Goal: Task Accomplishment & Management: Manage account settings

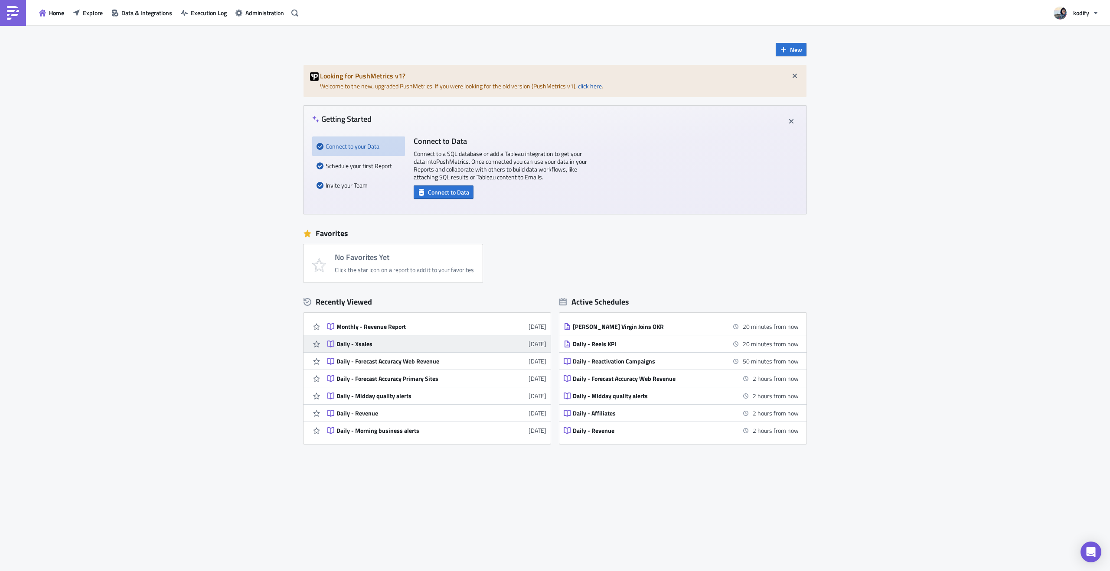
click at [365, 345] on div "Daily - Xsales" at bounding box center [412, 344] width 152 height 8
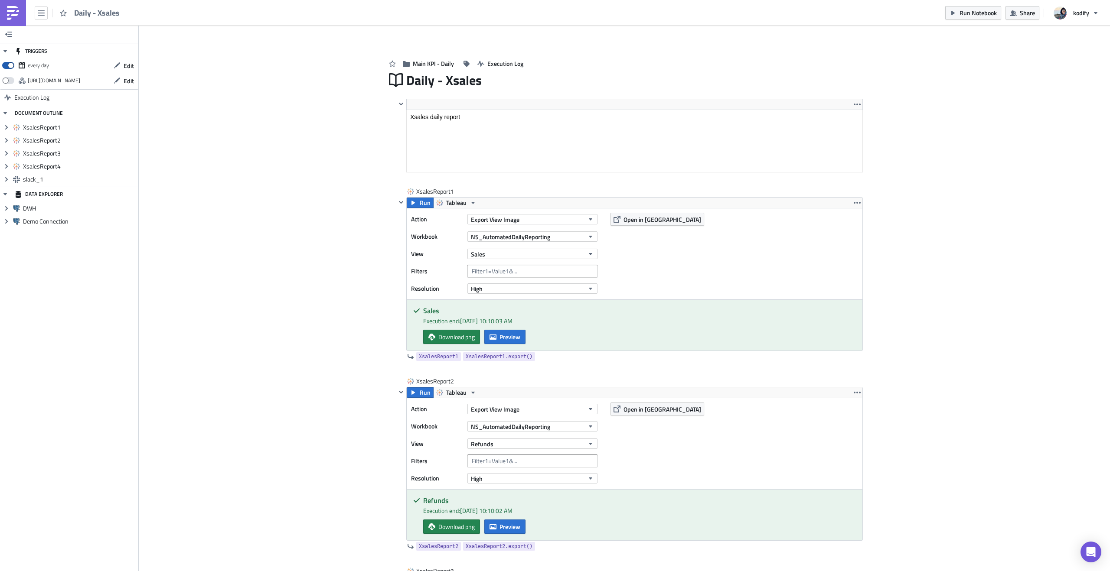
click at [14, 67] on label at bounding box center [10, 65] width 16 height 13
click at [10, 66] on input "checkbox" at bounding box center [7, 63] width 6 height 6
checkbox input "false"
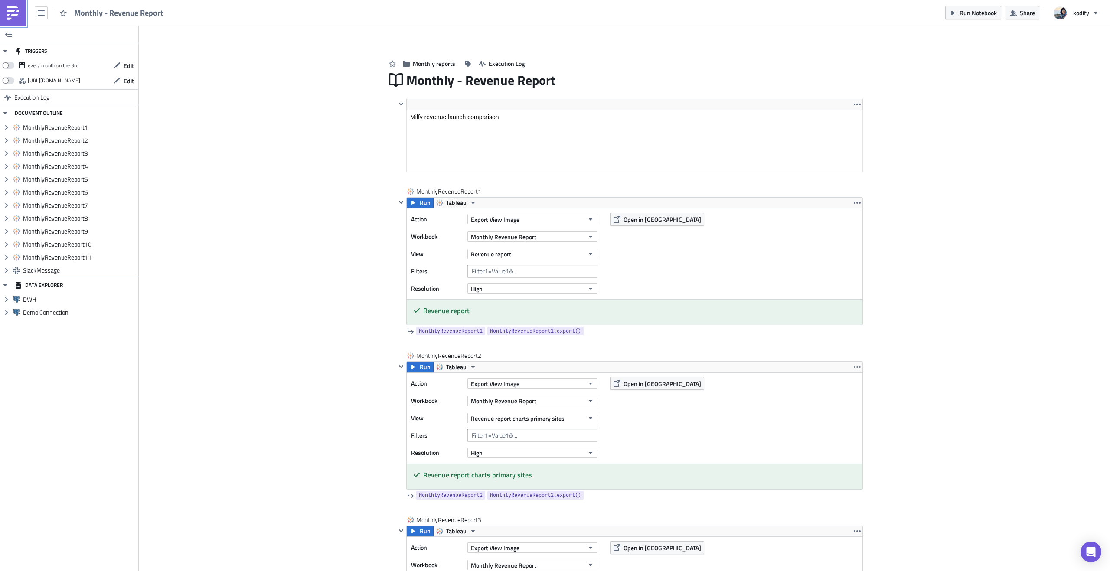
click at [13, 10] on img at bounding box center [13, 13] width 14 height 14
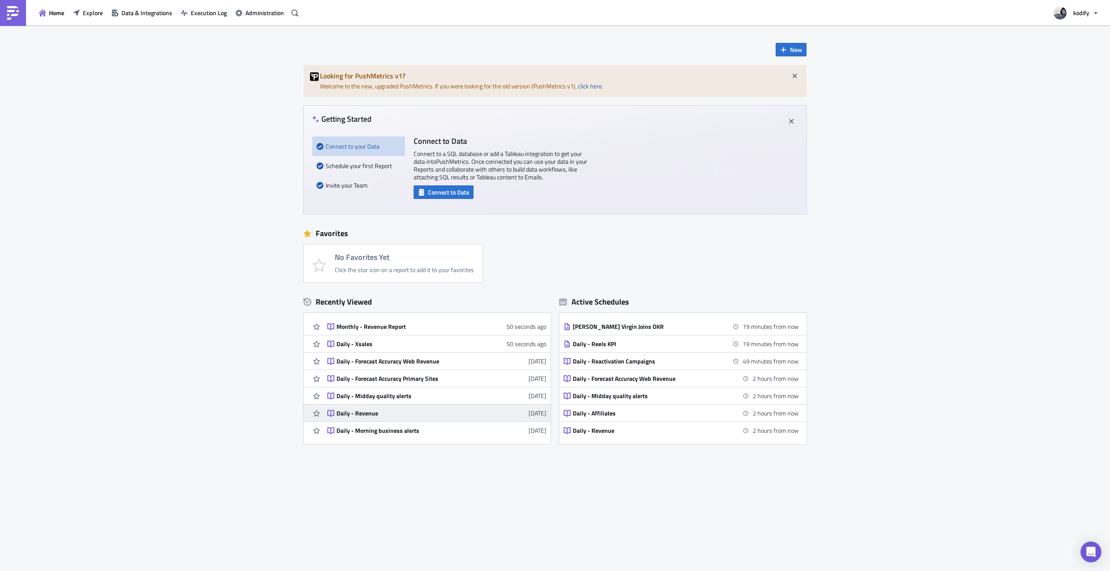
click at [385, 418] on link "Daily - Revenue [DATE]" at bounding box center [436, 413] width 219 height 17
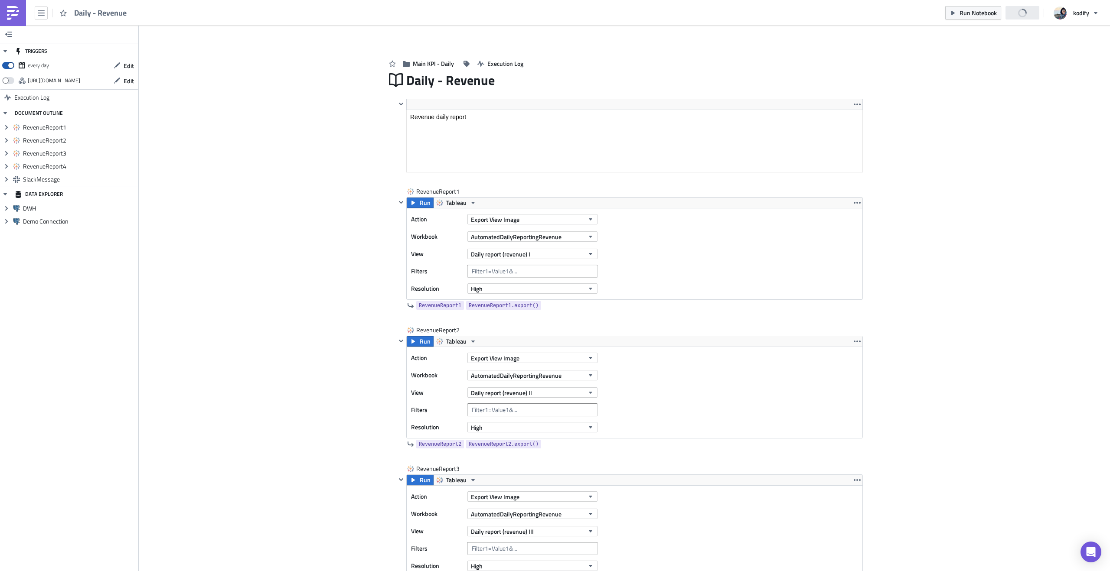
click at [10, 63] on span at bounding box center [8, 65] width 12 height 7
click at [10, 63] on input "checkbox" at bounding box center [7, 63] width 6 height 6
checkbox input "false"
